Goal: Find specific fact: Find specific fact

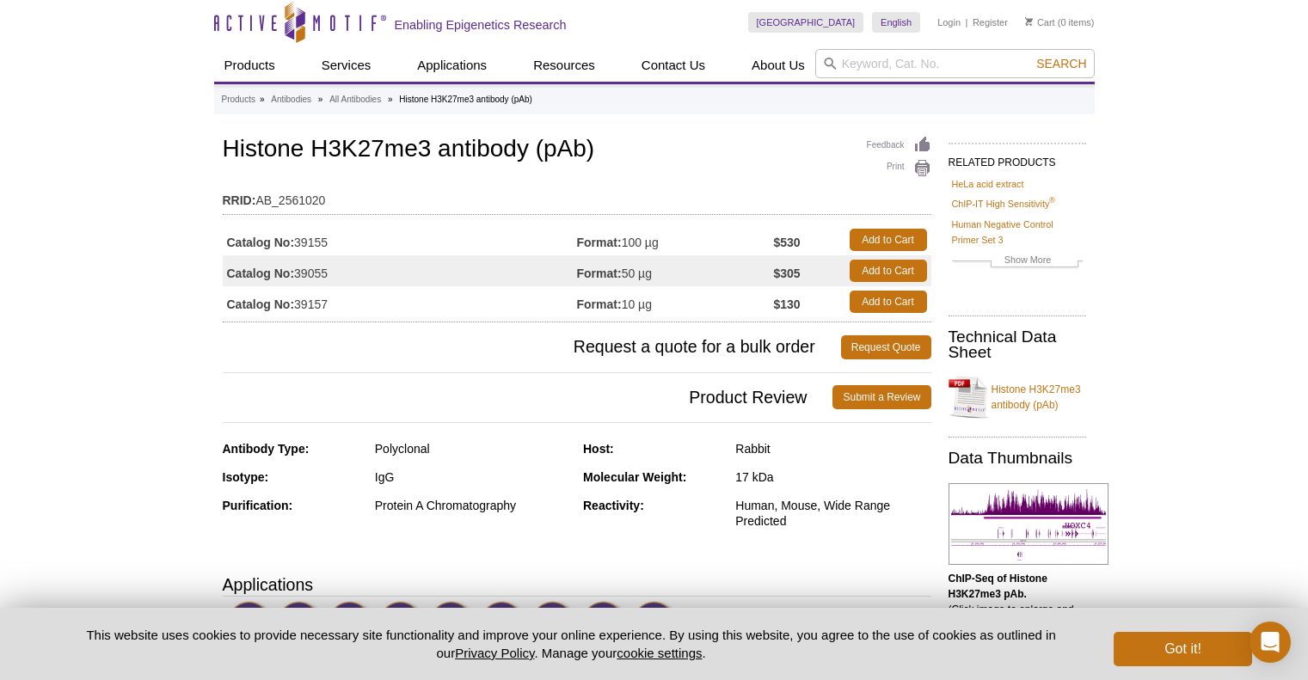
scroll to position [3, 0]
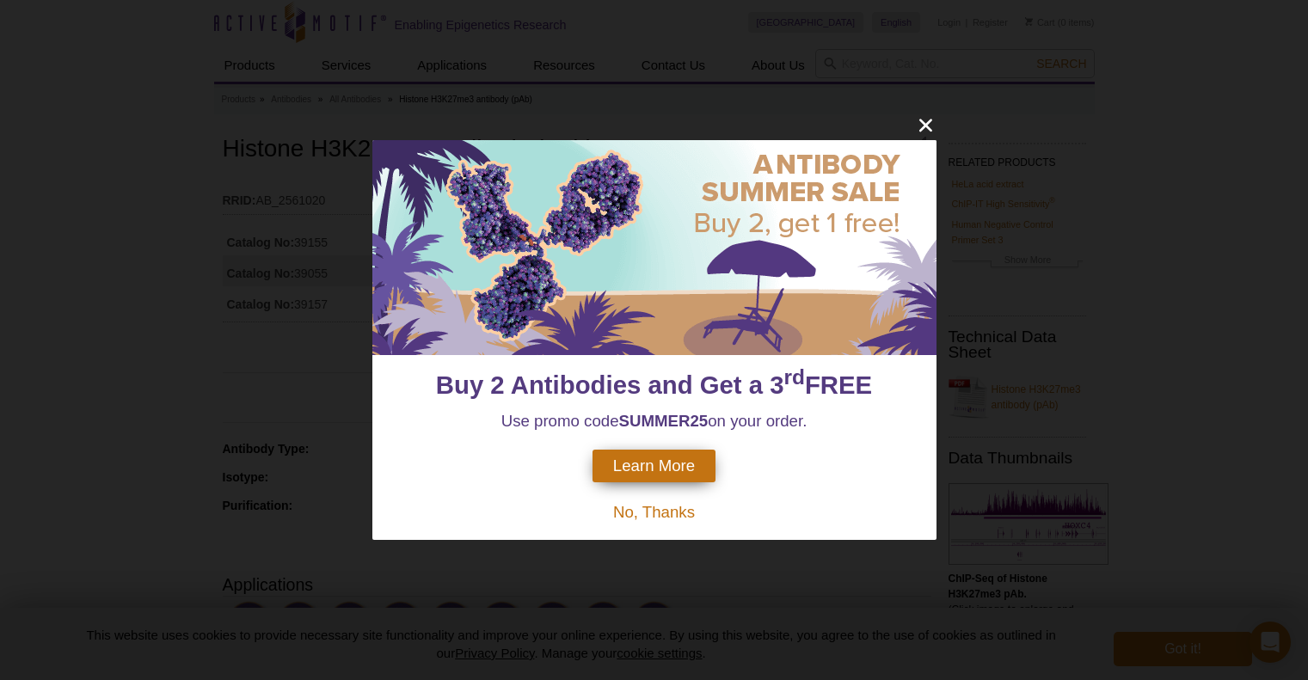
click at [1123, 290] on div "Buy 2 Antibodies and Get a 3 rd FREE Use promo code SUMMER25 on your order. Lea…" at bounding box center [654, 340] width 1308 height 680
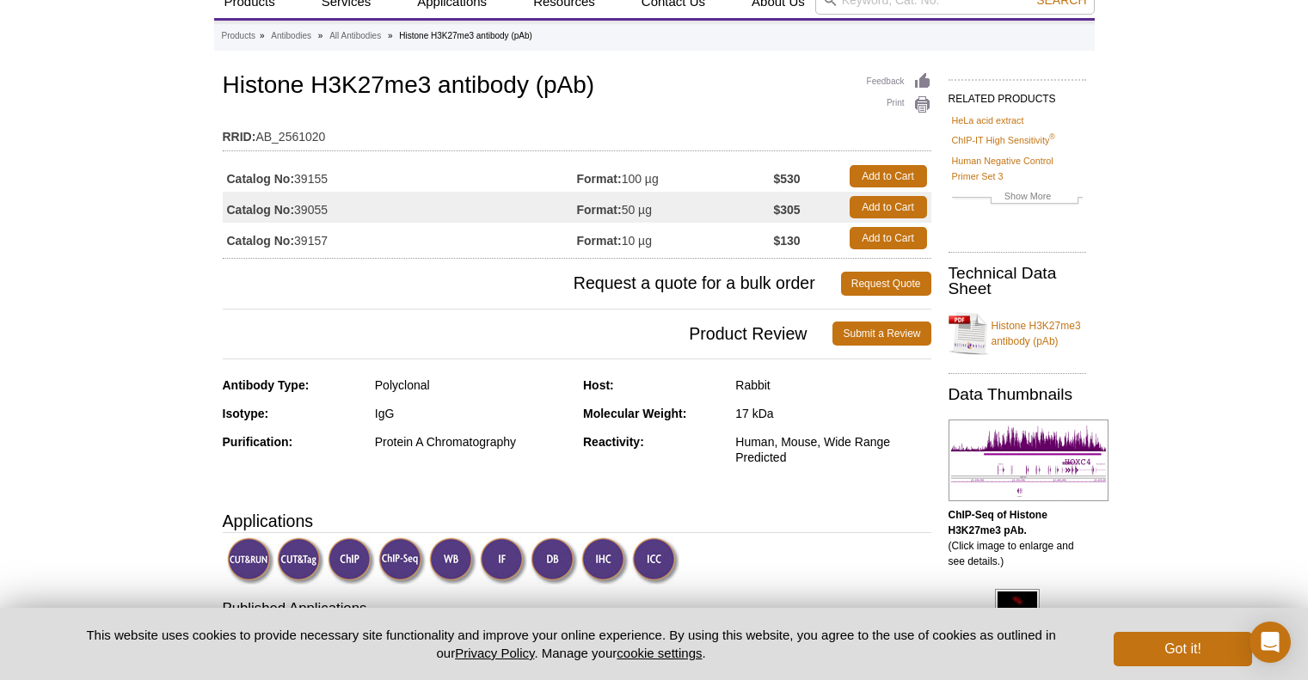
scroll to position [0, 0]
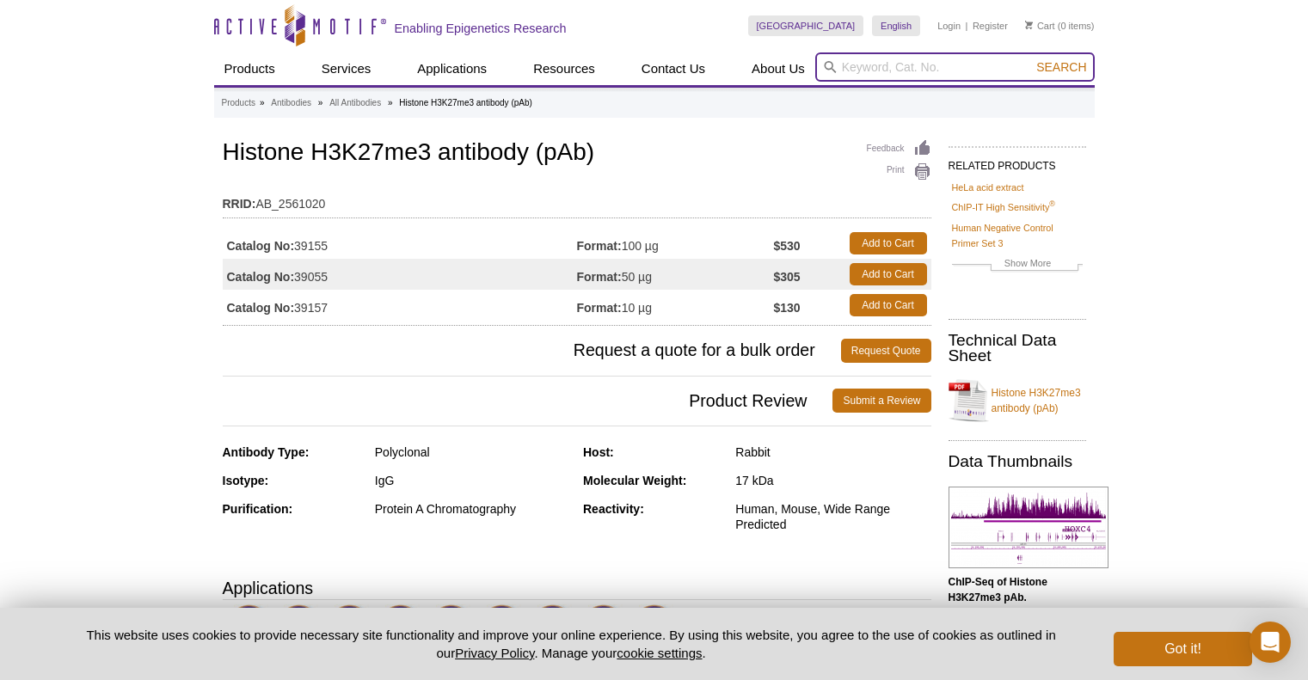
click at [874, 67] on input "search" at bounding box center [955, 66] width 280 height 29
paste input "61018"
type input "61018"
click at [1031, 59] on button "Search" at bounding box center [1061, 66] width 60 height 15
